Goal: Complete application form

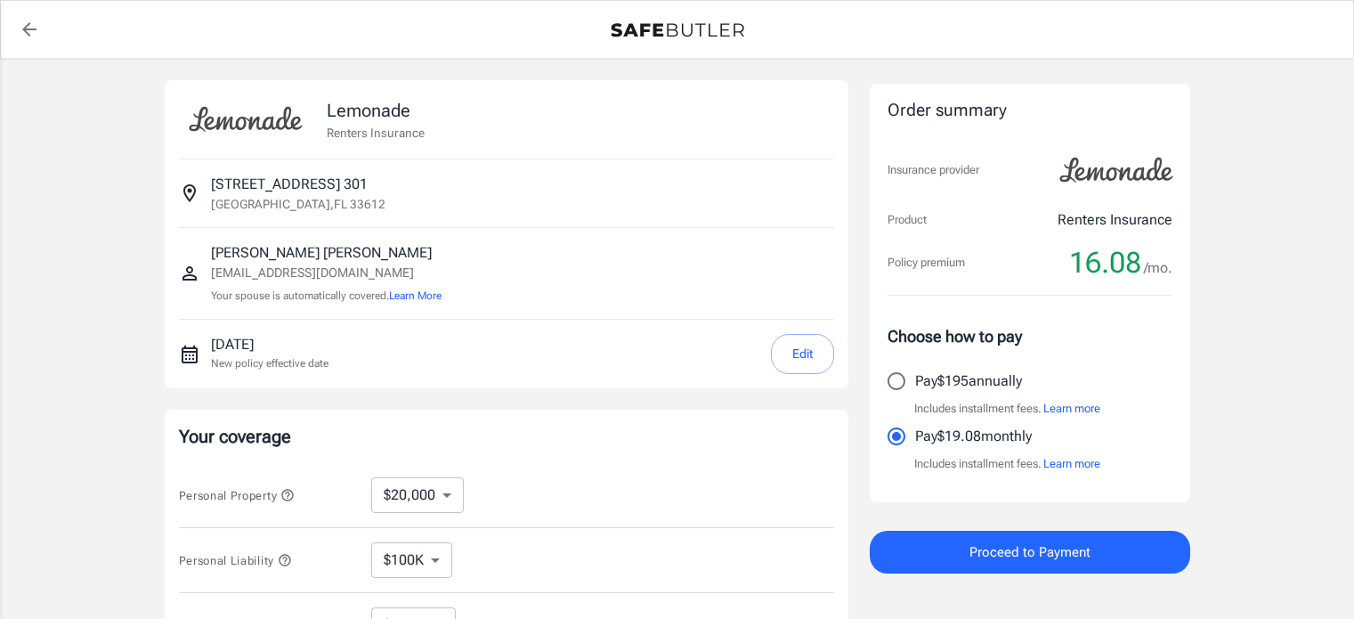
select select "20000"
select select "500"
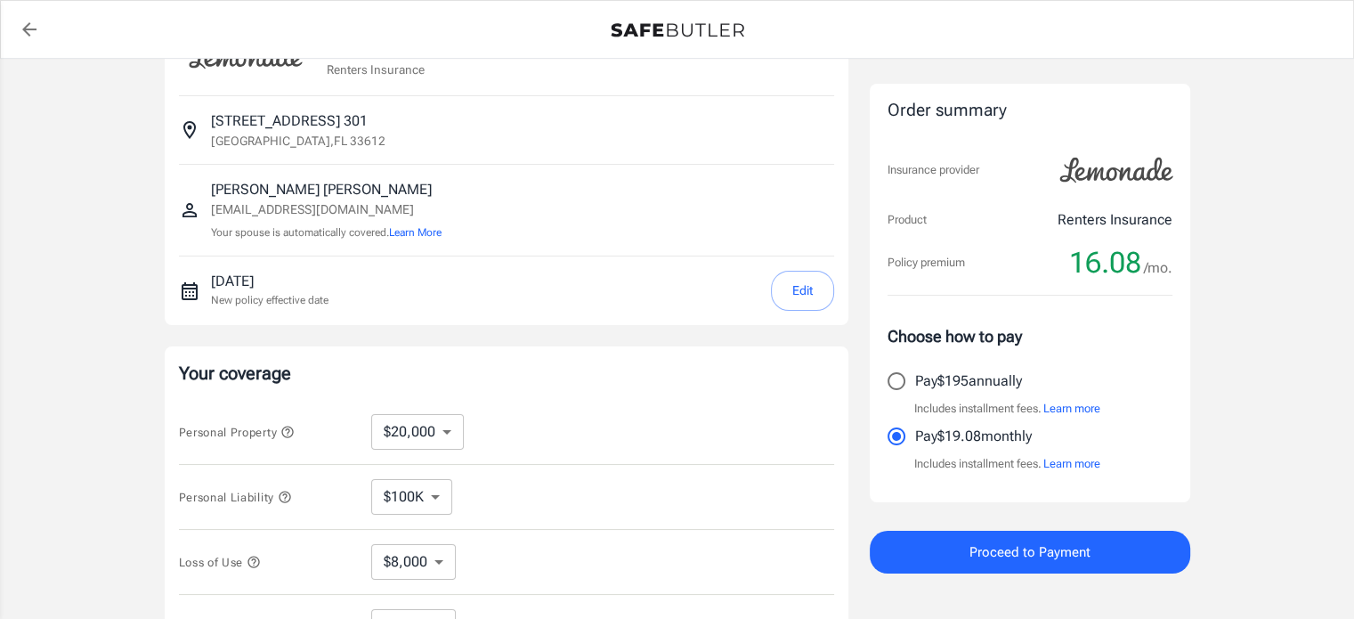
scroll to position [178, 0]
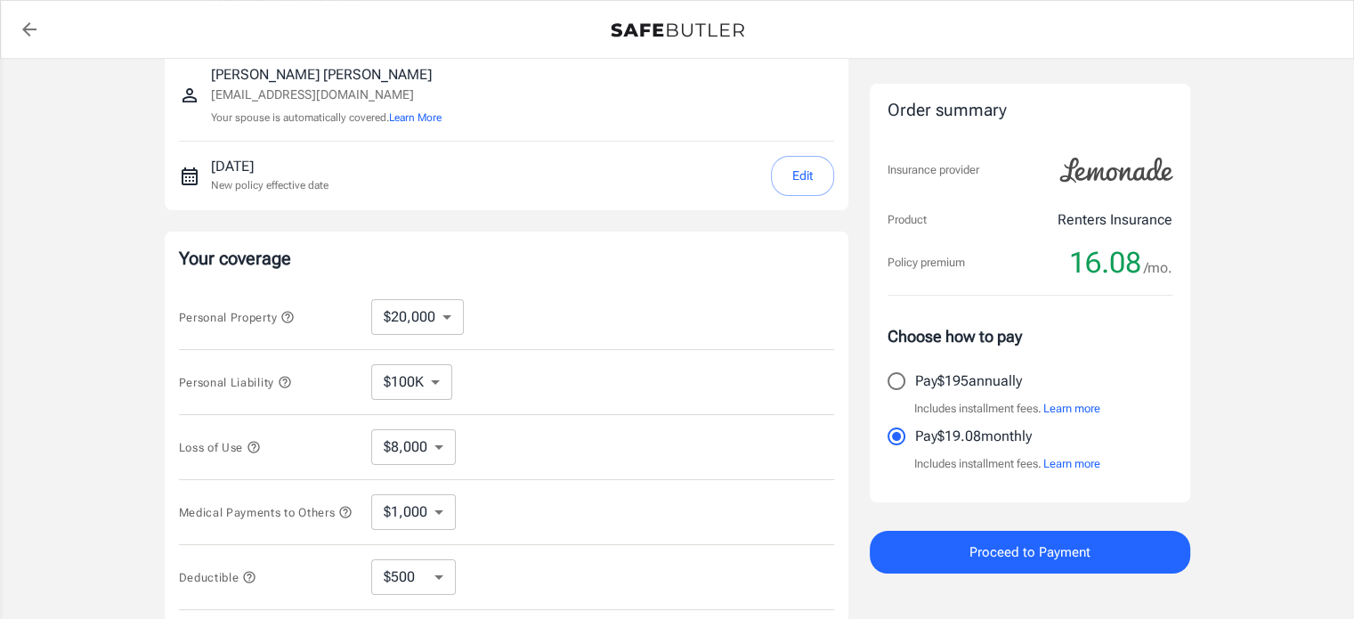
click at [447, 311] on select "$10,000 $20,000 $30,000 $40,000 $50,000 $100K" at bounding box center [417, 317] width 93 height 36
click at [445, 312] on select "$10,000 $20,000 $30,000 $40,000 $50,000 $100K" at bounding box center [417, 317] width 93 height 36
select select "10000"
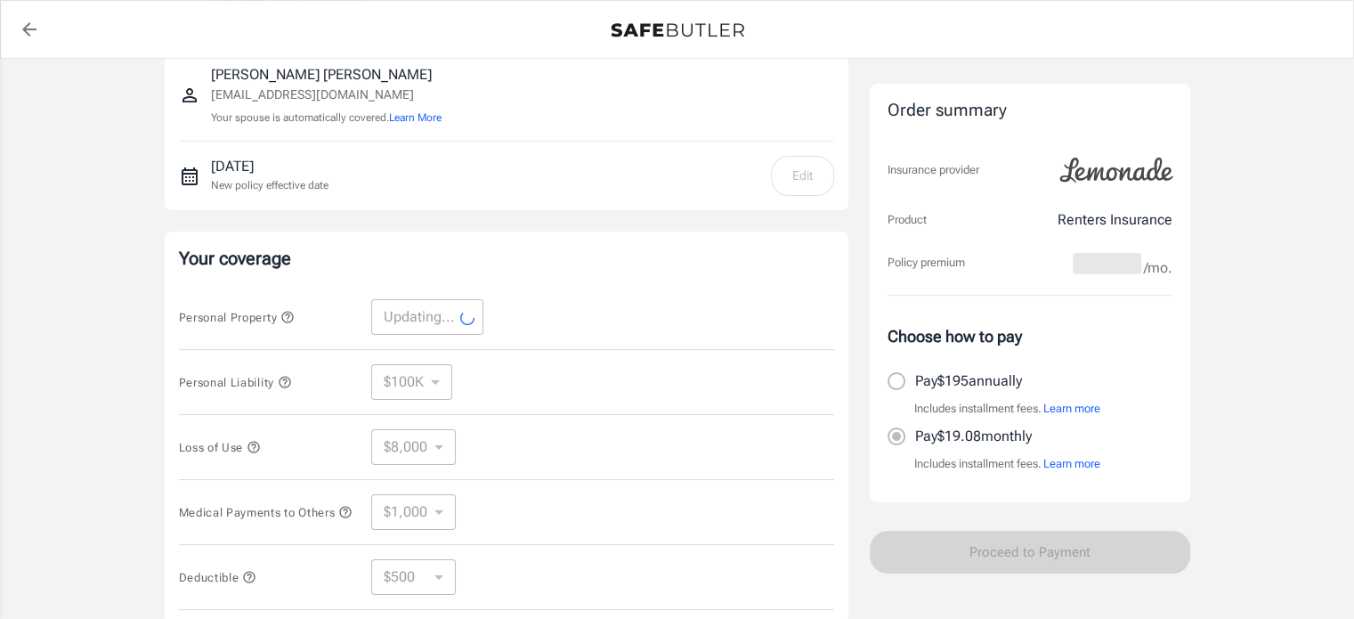
select select "10000"
select select "4000"
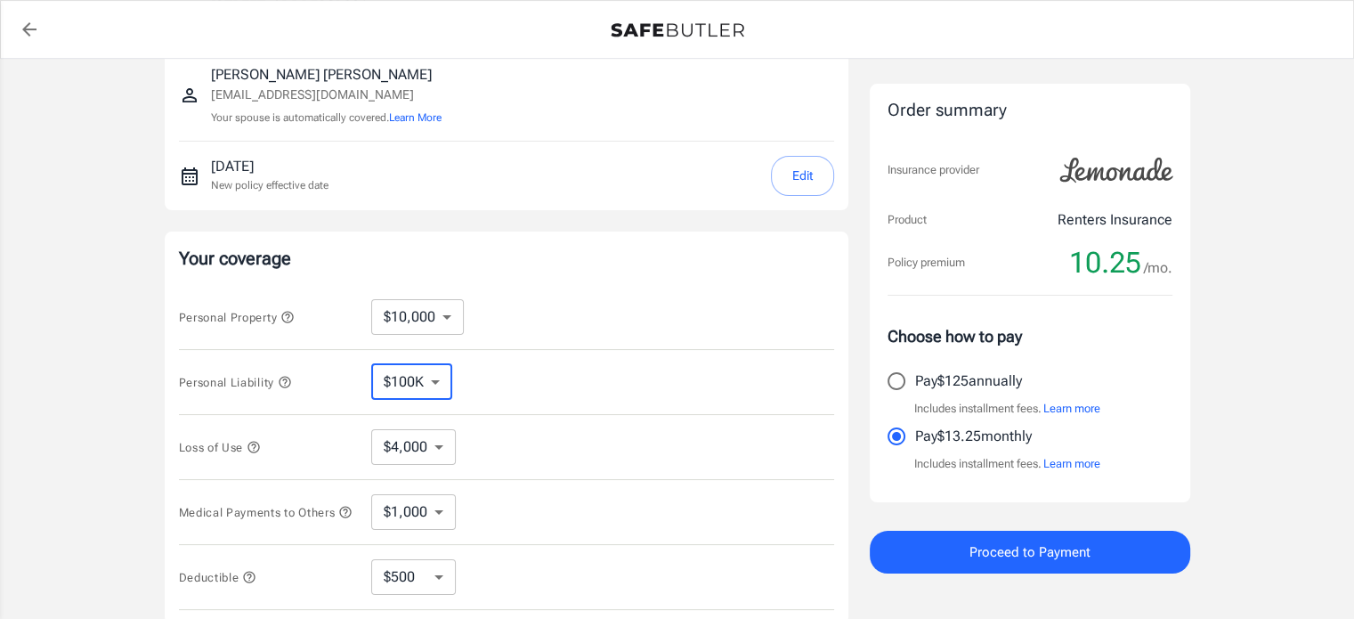
click at [442, 378] on select "$100K $200K $300K $400K $500K" at bounding box center [411, 382] width 81 height 36
select select "300000"
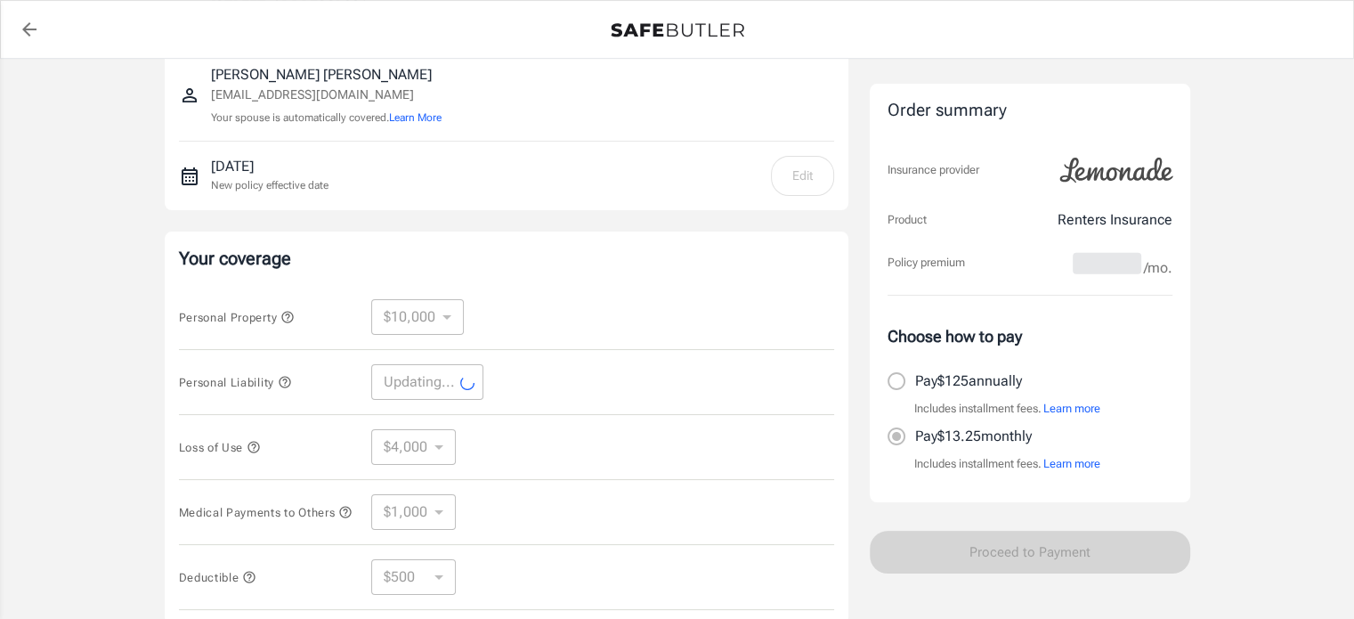
select select "300000"
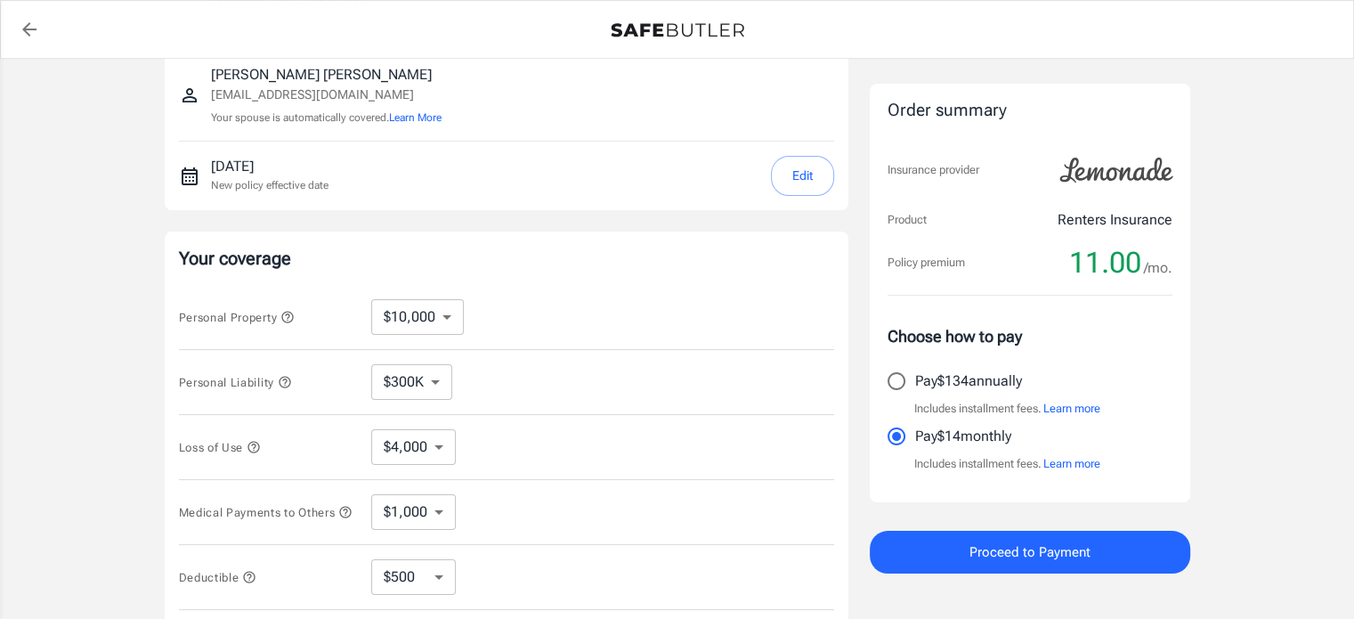
scroll to position [267, 0]
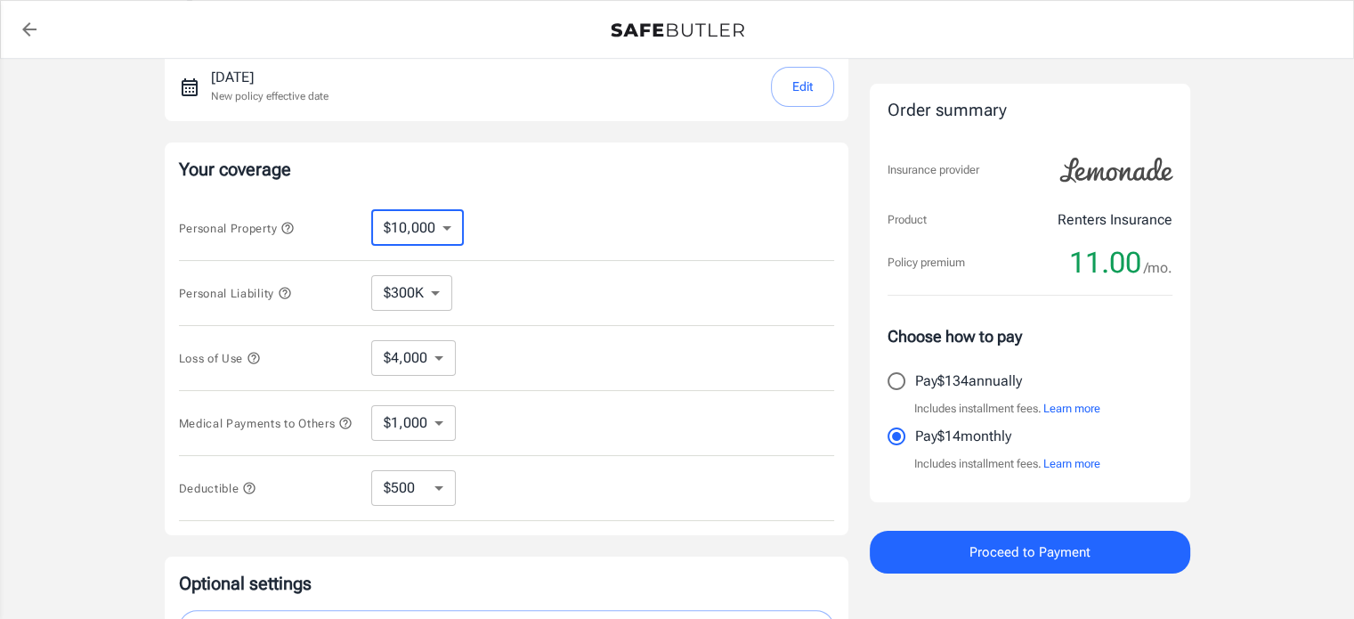
click at [440, 218] on select "$10,000 $20,000 $30,000 $40,000 $50,000 $100K" at bounding box center [417, 228] width 93 height 36
click at [508, 219] on div "Personal Property $10,000 $20,000 $30,000 $40,000 $50,000 $100K ​" at bounding box center [506, 228] width 655 height 65
click at [431, 418] on select "$1,000 $2,000 $3,000 $4,000 $5,000" at bounding box center [413, 423] width 85 height 36
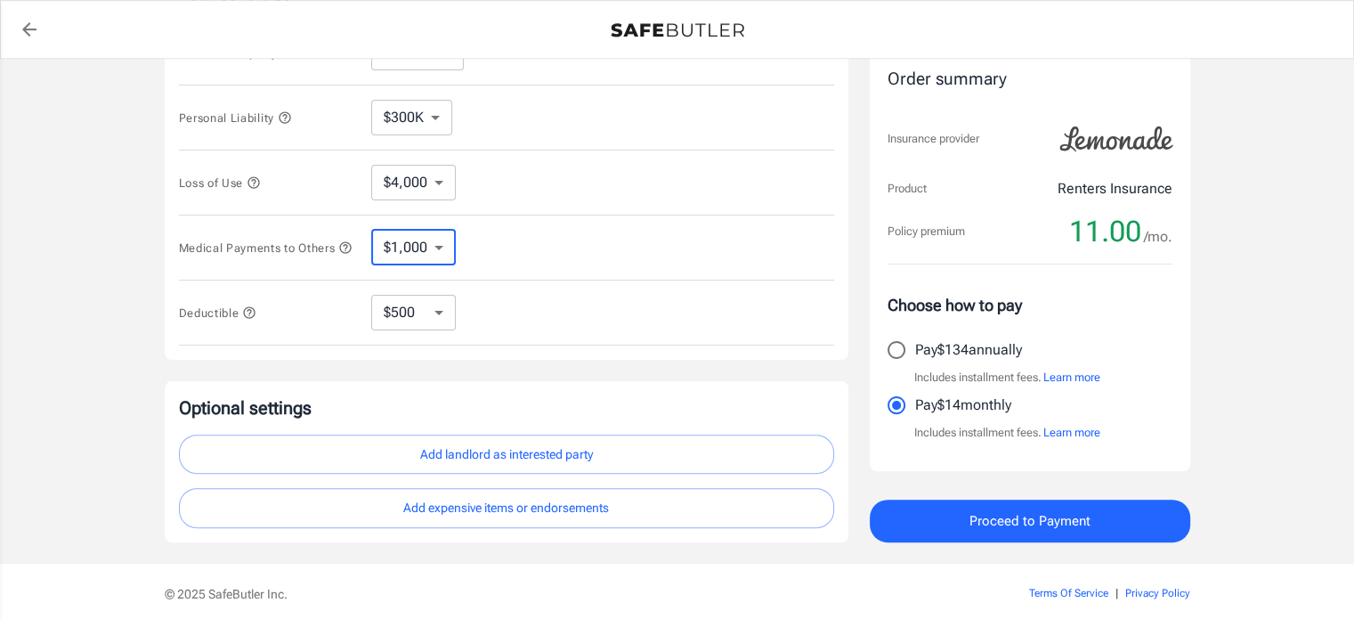
scroll to position [445, 0]
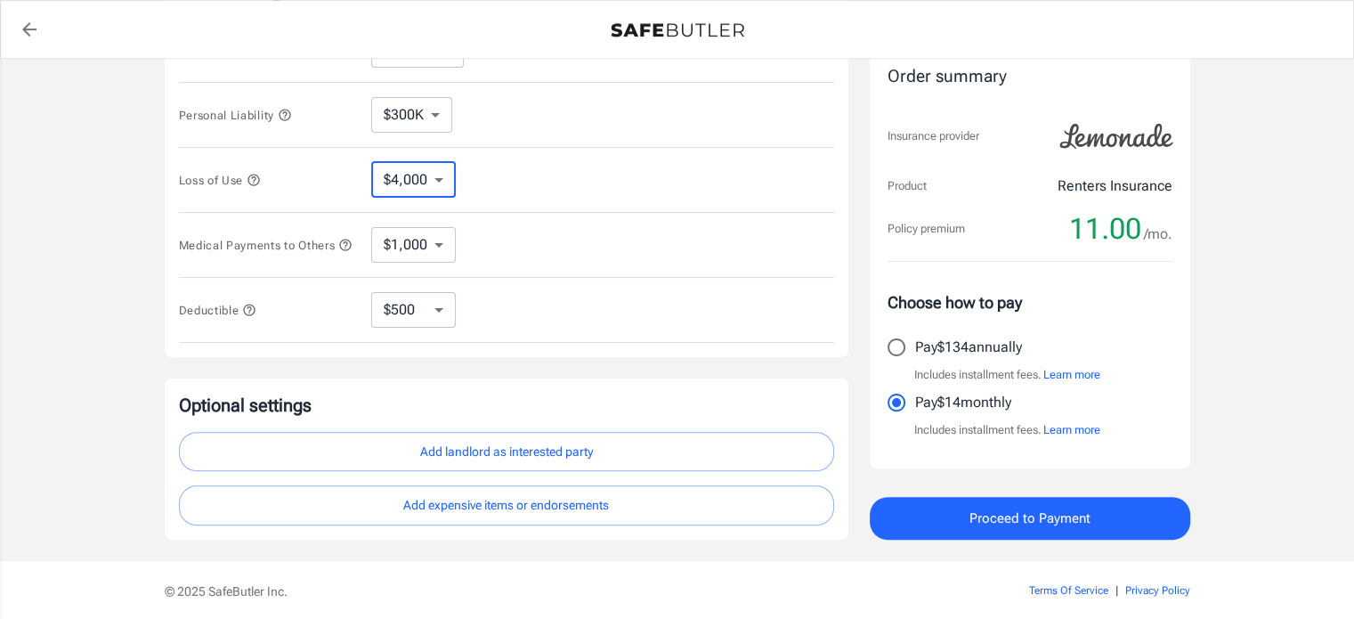
click at [442, 178] on select "$4,000" at bounding box center [413, 180] width 85 height 36
click at [434, 242] on select "$1,000 $2,000 $3,000 $4,000 $5,000" at bounding box center [413, 245] width 85 height 36
click at [523, 244] on div "Medical Payments to Others $1,000 $2,000 $3,000 $4,000 $5,000 ​" at bounding box center [506, 245] width 655 height 65
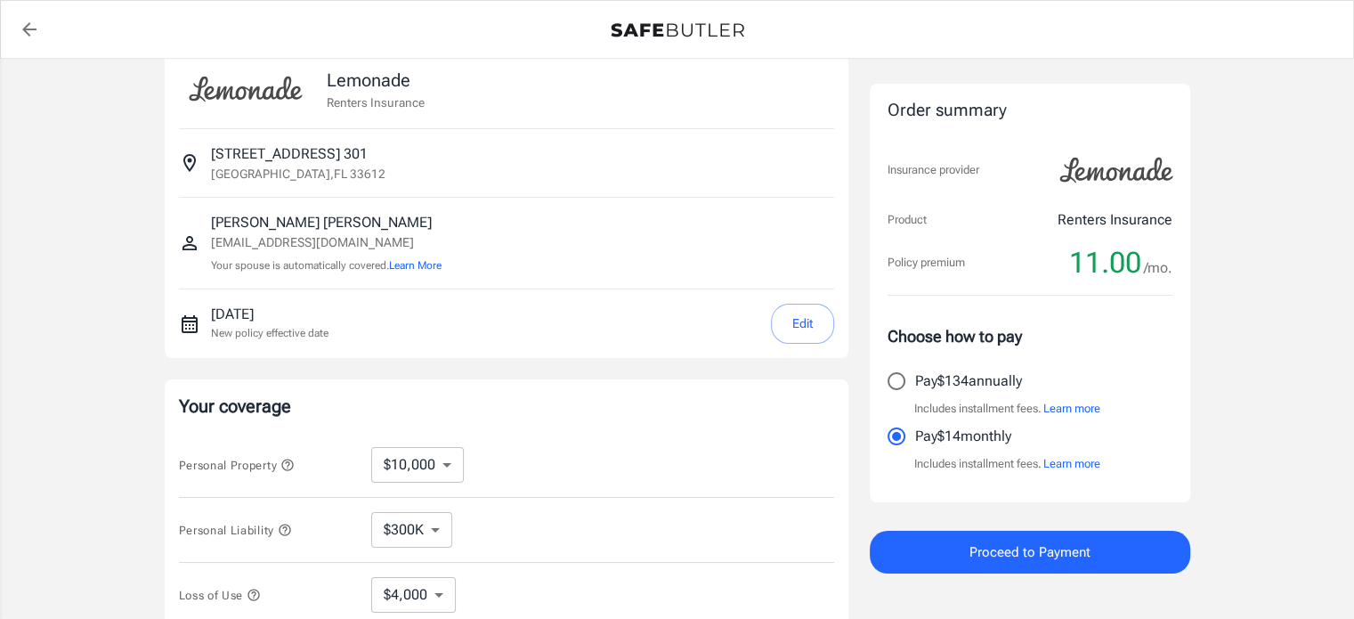
scroll to position [0, 0]
